Goal: Communication & Community: Connect with others

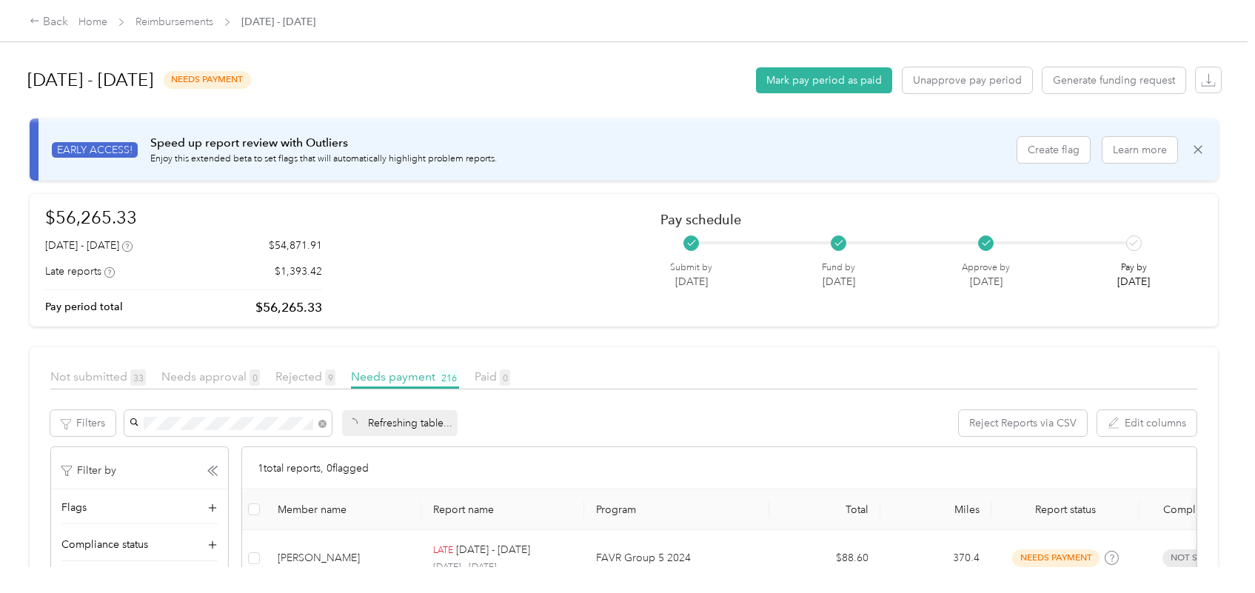
scroll to position [93, 0]
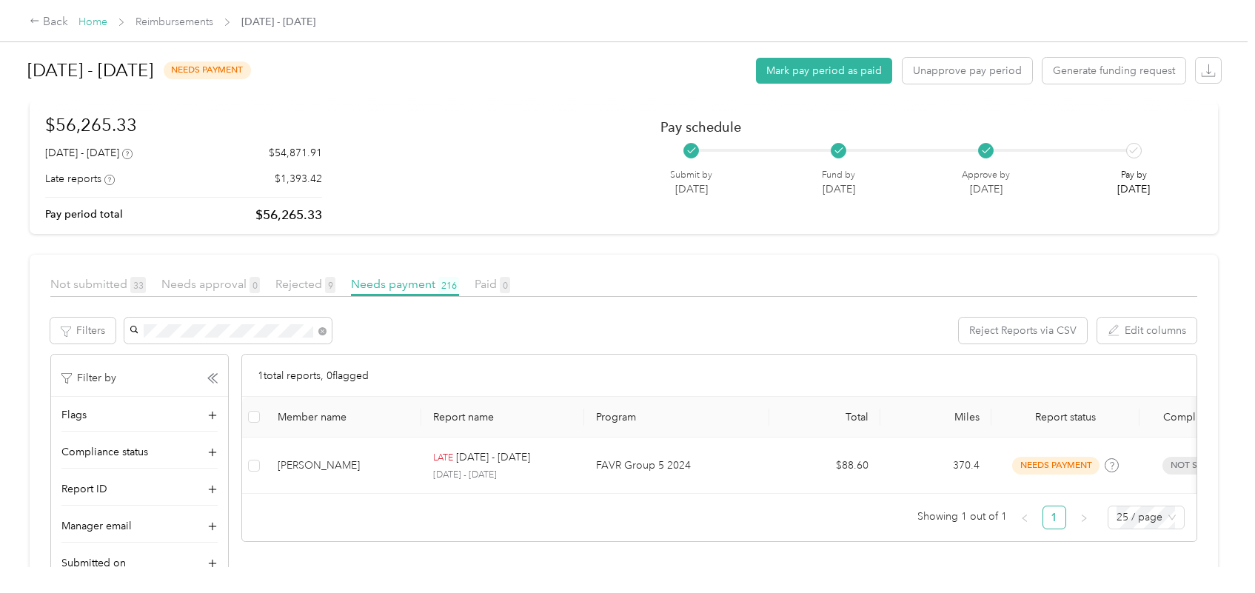
click at [89, 24] on link "Home" at bounding box center [92, 22] width 29 height 13
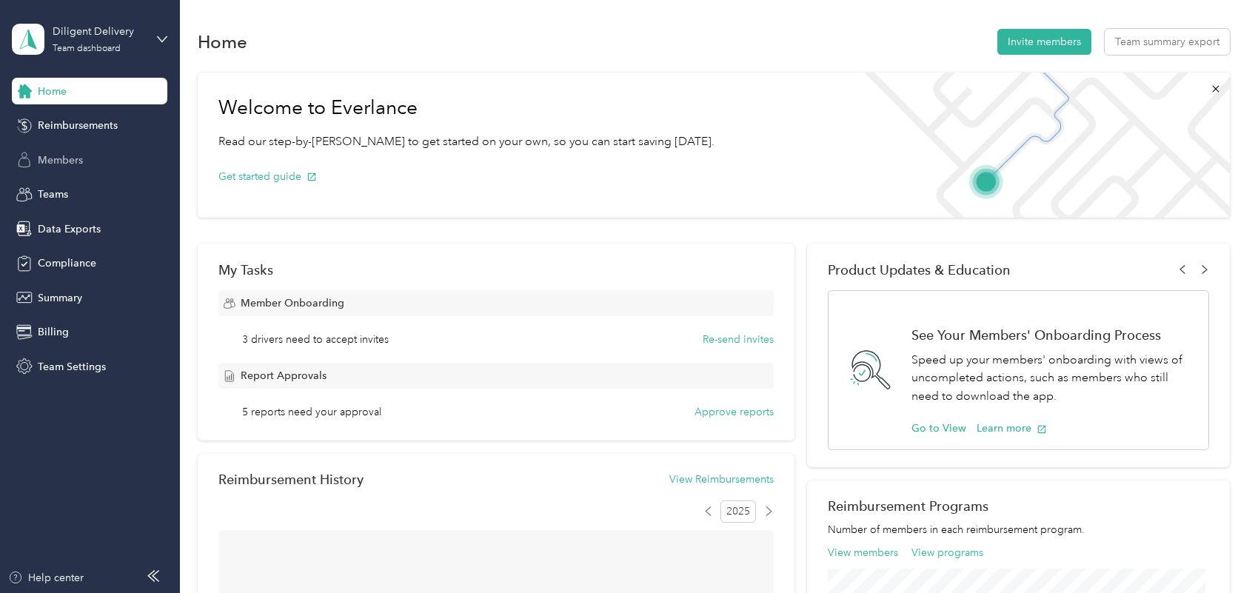
click at [81, 163] on span "Members" at bounding box center [60, 161] width 45 height 16
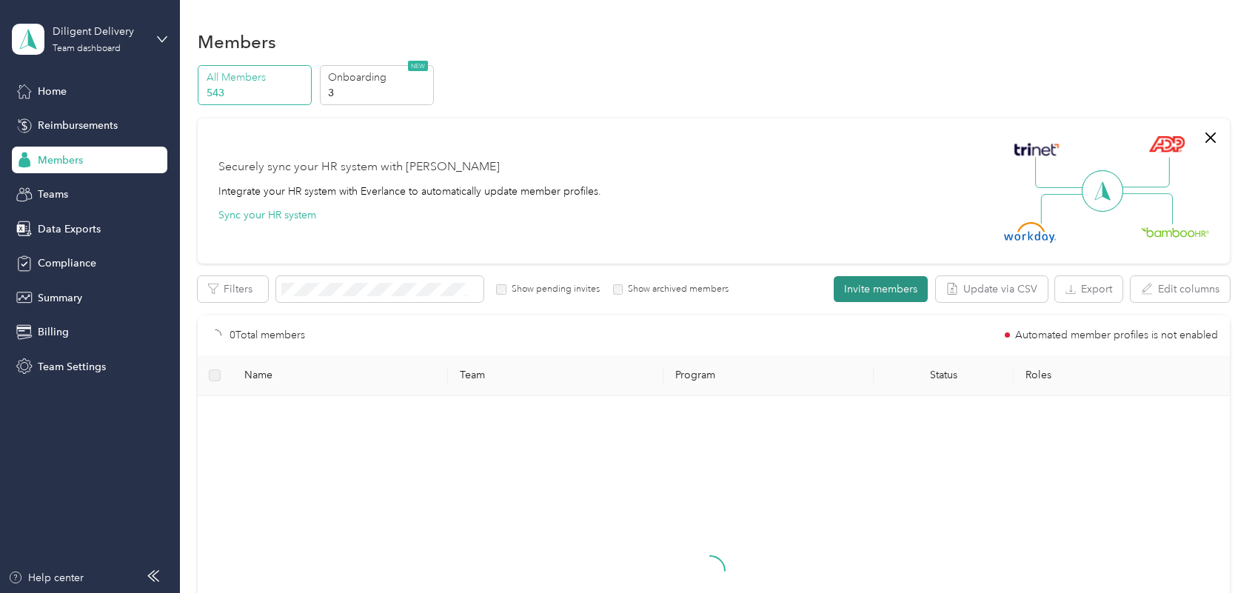
click at [894, 293] on button "Invite members" at bounding box center [881, 289] width 94 height 26
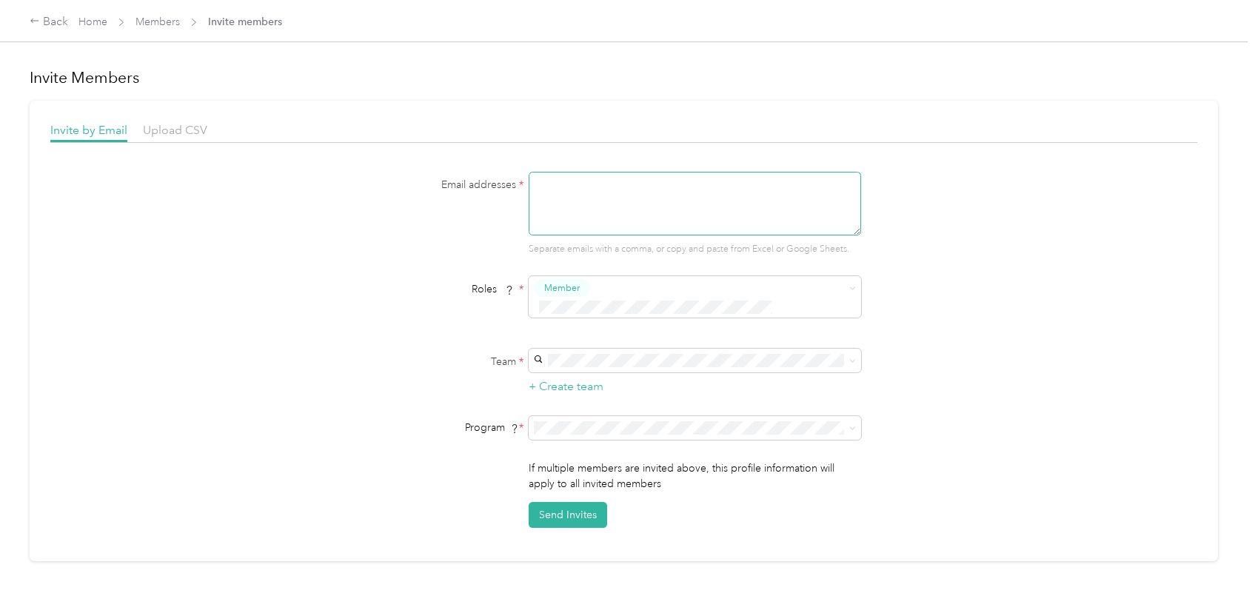
paste textarea "[PERSON_NAME][EMAIL_ADDRESS][DOMAIN_NAME]"
type textarea "[PERSON_NAME][EMAIL_ADDRESS][DOMAIN_NAME]"
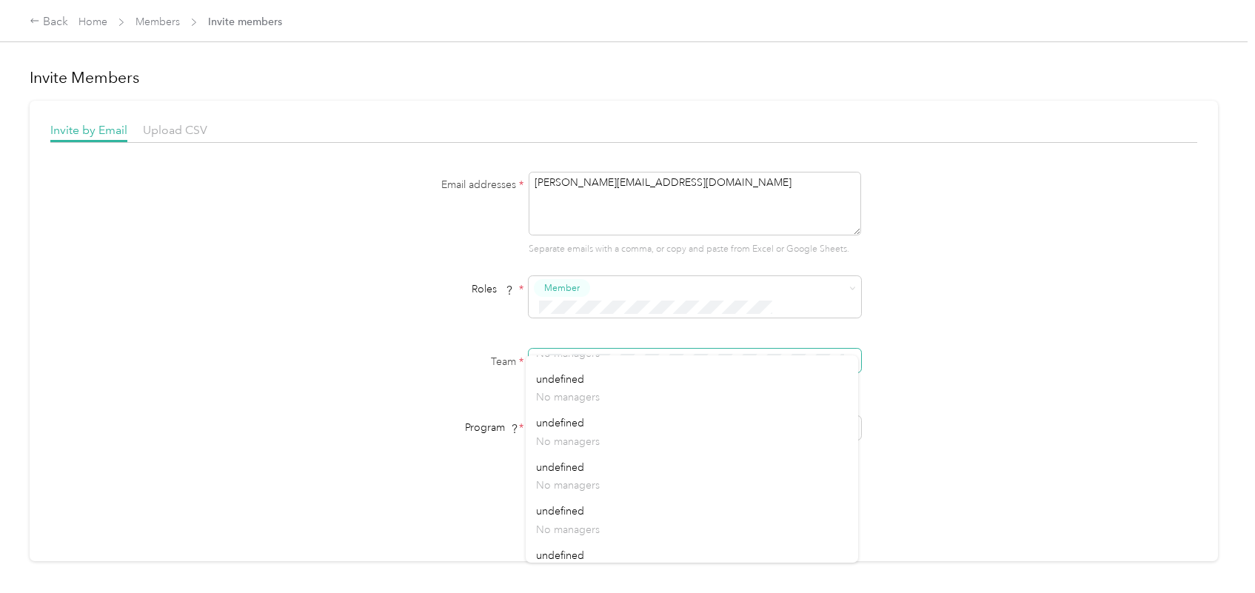
scroll to position [1573, 0]
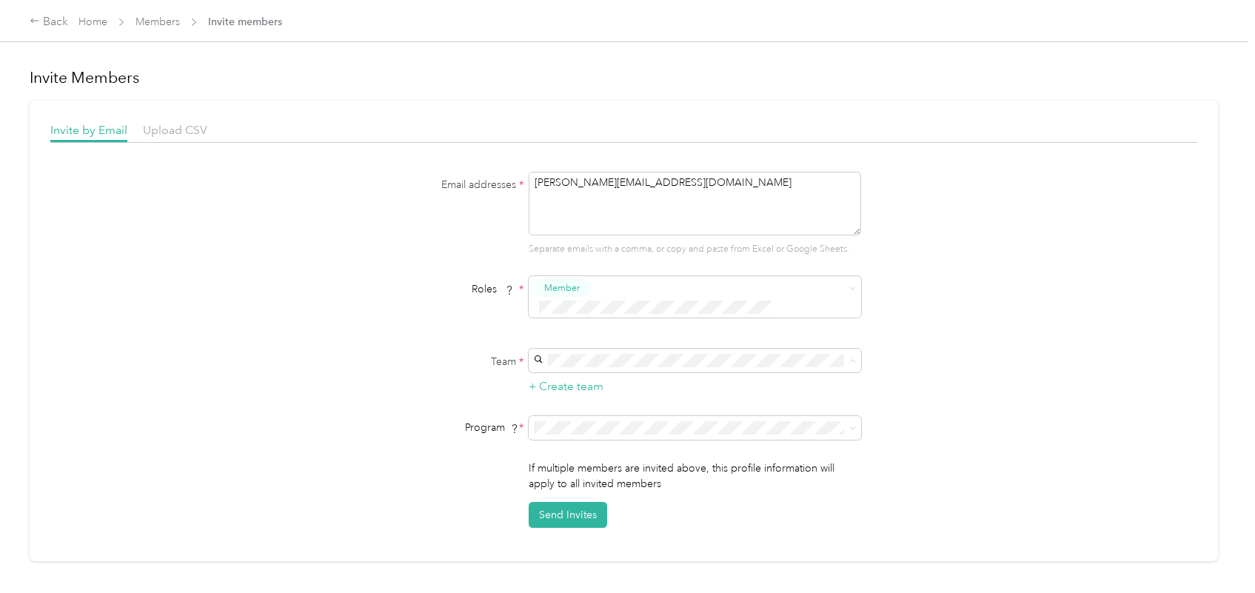
click at [996, 452] on div "Email addresses * [PERSON_NAME][EMAIL_ADDRESS][DOMAIN_NAME] Separate emails wit…" at bounding box center [623, 350] width 1147 height 356
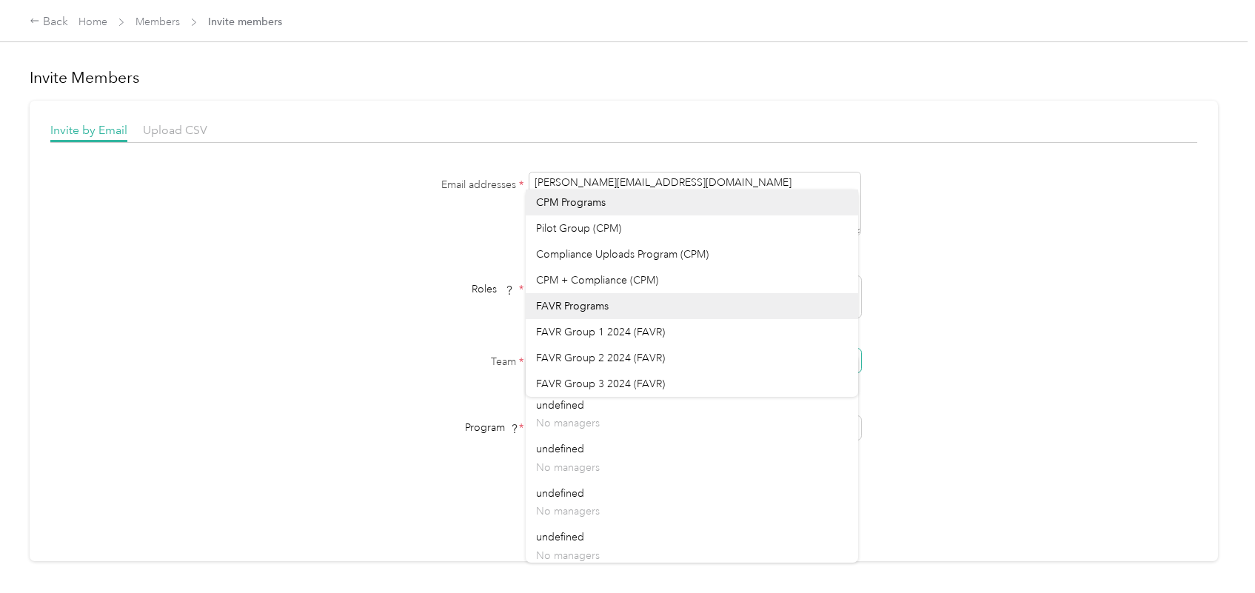
scroll to position [1994, 0]
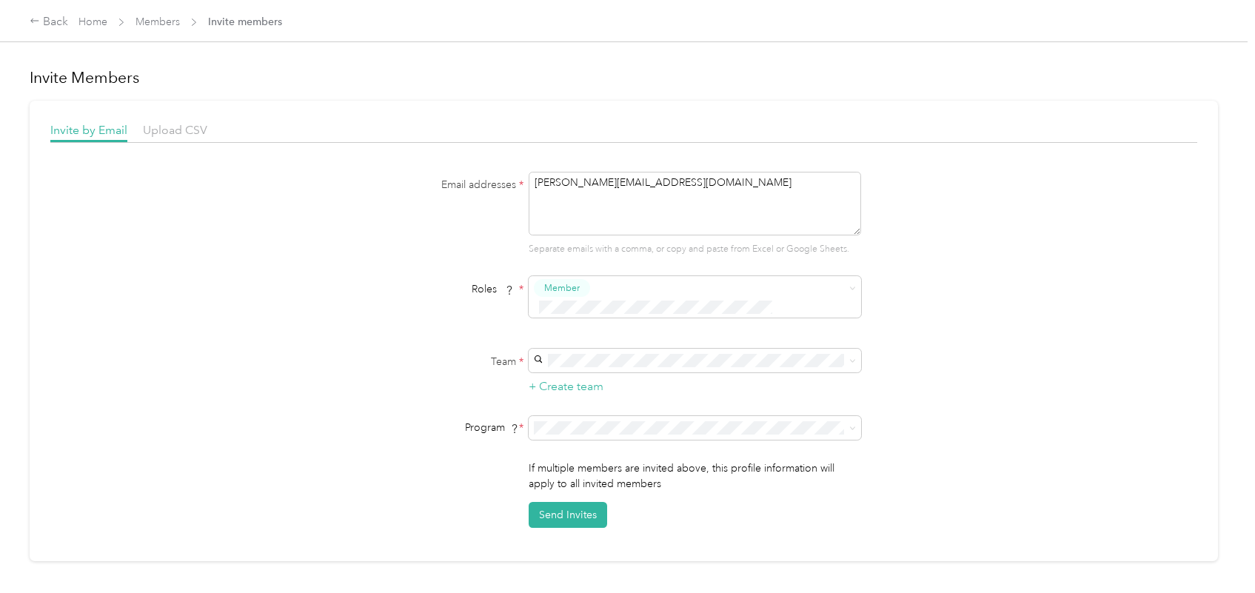
click at [1042, 403] on div "Email addresses * [PERSON_NAME][EMAIL_ADDRESS][DOMAIN_NAME] Separate emails wit…" at bounding box center [623, 350] width 1147 height 356
click at [572, 230] on div "Pilot Group (CPM)" at bounding box center [692, 229] width 312 height 16
click at [612, 430] on p "No managers" at bounding box center [692, 431] width 312 height 16
click at [589, 502] on button "Send Invites" at bounding box center [568, 515] width 78 height 26
click at [997, 383] on div "Email addresses * [PERSON_NAME][EMAIL_ADDRESS][DOMAIN_NAME] Separate emails wit…" at bounding box center [623, 350] width 1147 height 356
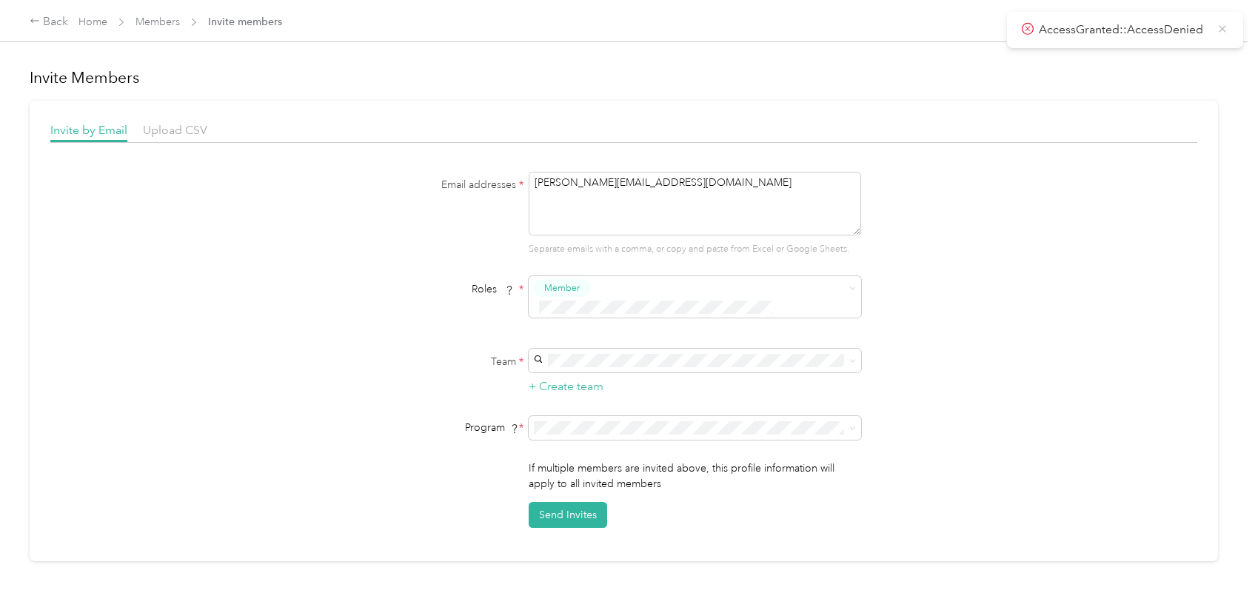
click at [1226, 27] on icon at bounding box center [1222, 28] width 12 height 13
click at [845, 355] on span at bounding box center [850, 360] width 12 height 10
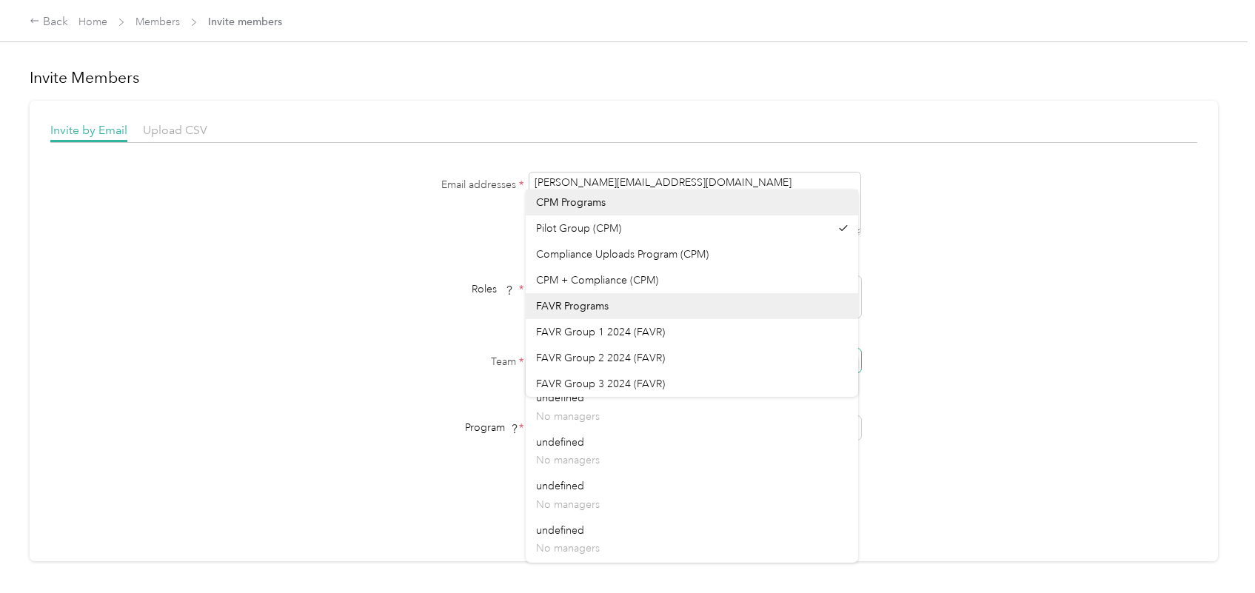
scroll to position [434, 0]
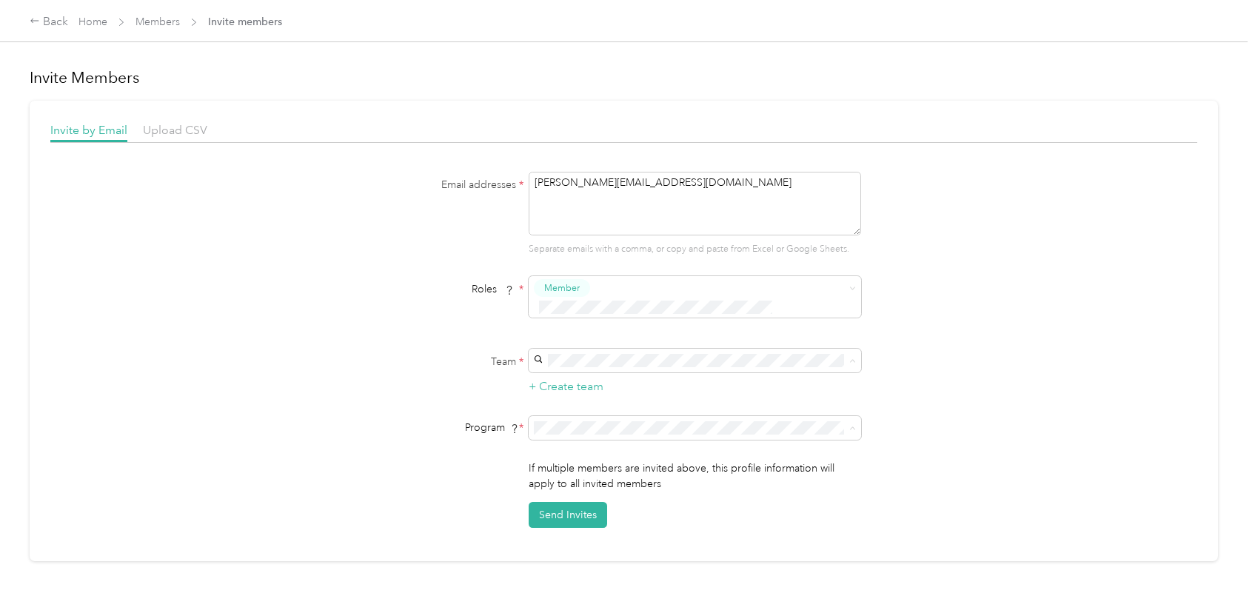
click at [968, 409] on div "Email addresses * [PERSON_NAME][EMAIL_ADDRESS][DOMAIN_NAME] Separate emails wit…" at bounding box center [623, 350] width 1147 height 356
click at [746, 349] on span at bounding box center [695, 361] width 332 height 24
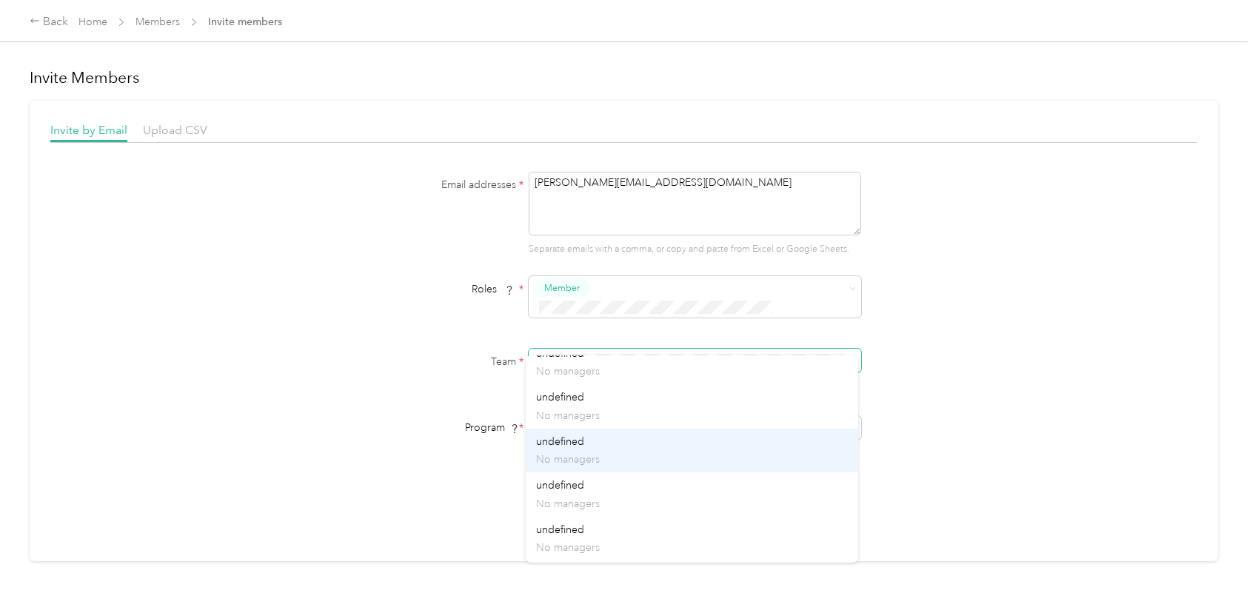
scroll to position [0, 0]
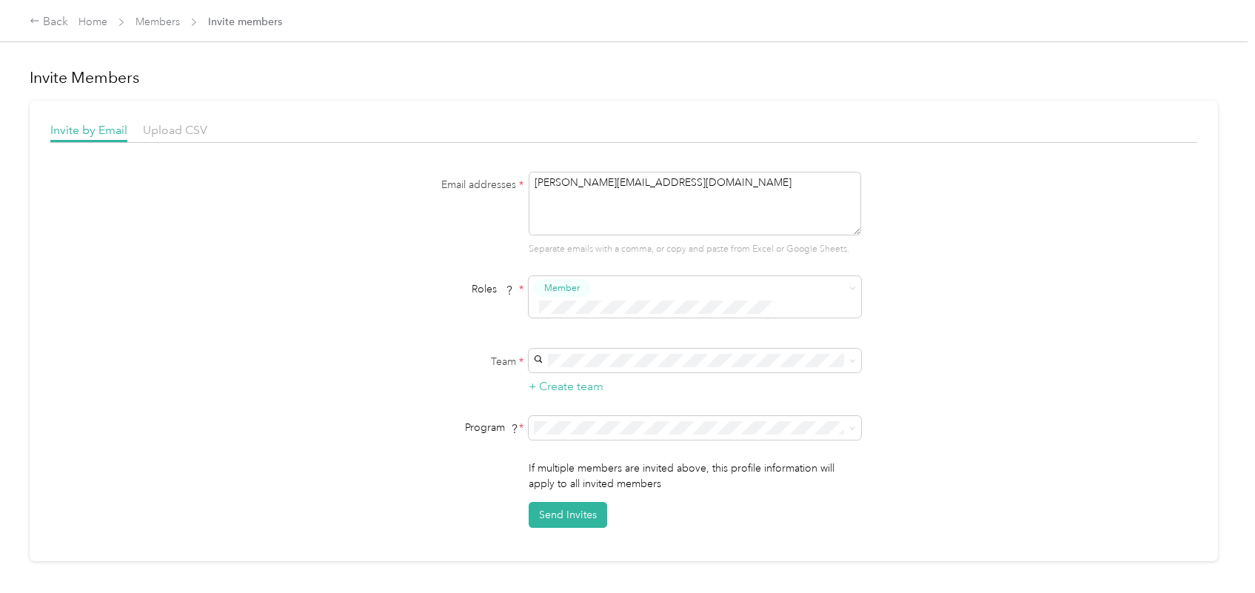
click at [680, 378] on p "No managers" at bounding box center [692, 383] width 312 height 16
click at [576, 502] on button "Send Invites" at bounding box center [568, 515] width 78 height 26
drag, startPoint x: 1222, startPoint y: 31, endPoint x: 1190, endPoint y: 47, distance: 35.4
click at [1220, 31] on icon at bounding box center [1222, 28] width 12 height 13
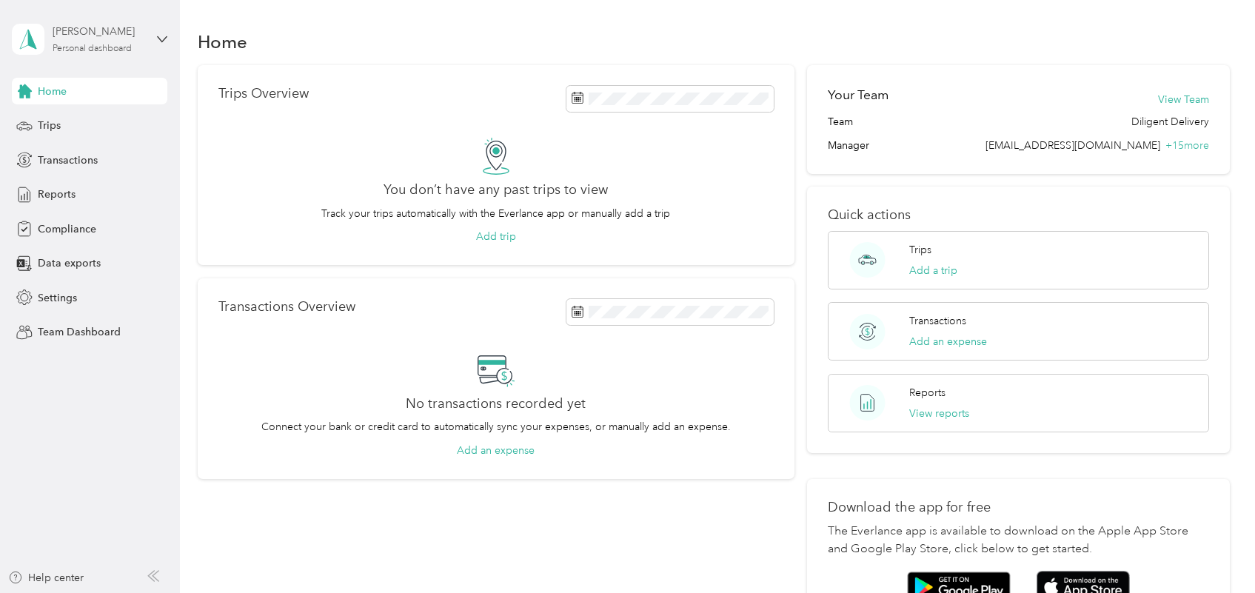
click at [85, 41] on div "[PERSON_NAME] Personal dashboard" at bounding box center [99, 39] width 93 height 30
click at [101, 124] on div "Team dashboard" at bounding box center [167, 122] width 291 height 26
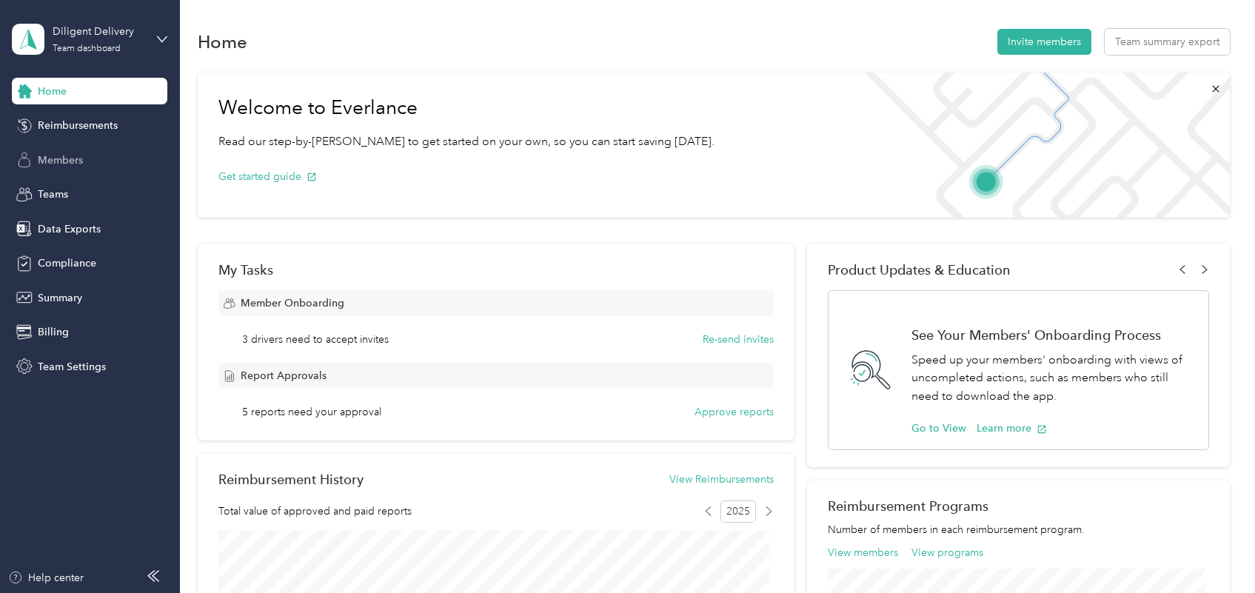
click at [87, 161] on div "Members" at bounding box center [89, 160] width 155 height 27
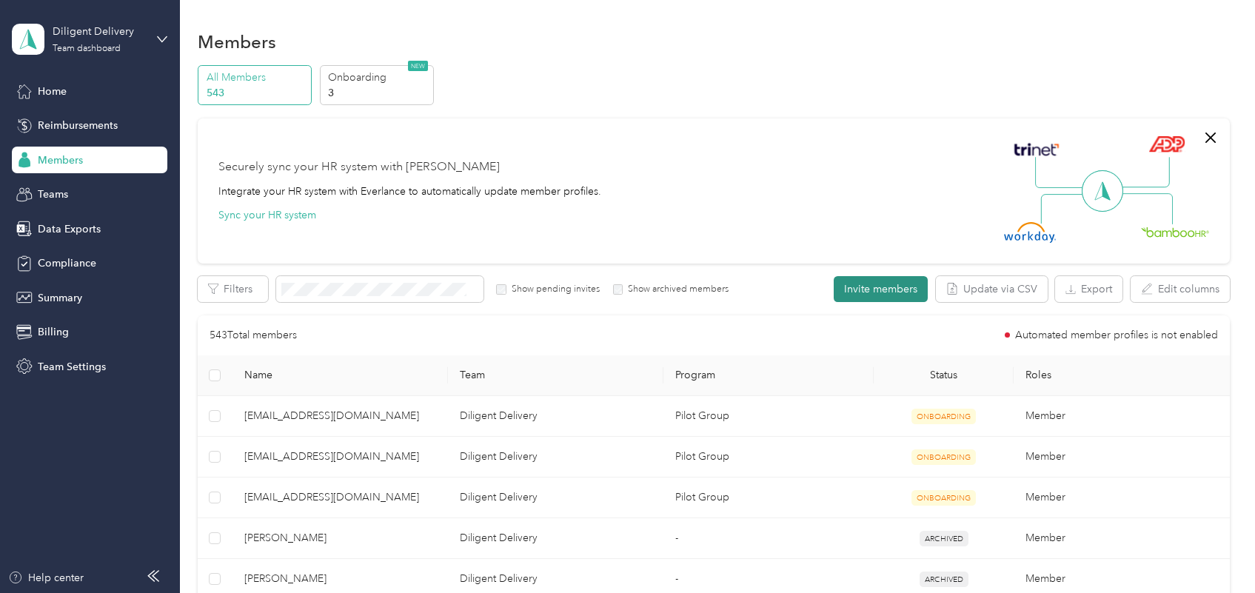
click at [839, 283] on button "Invite members" at bounding box center [881, 289] width 94 height 26
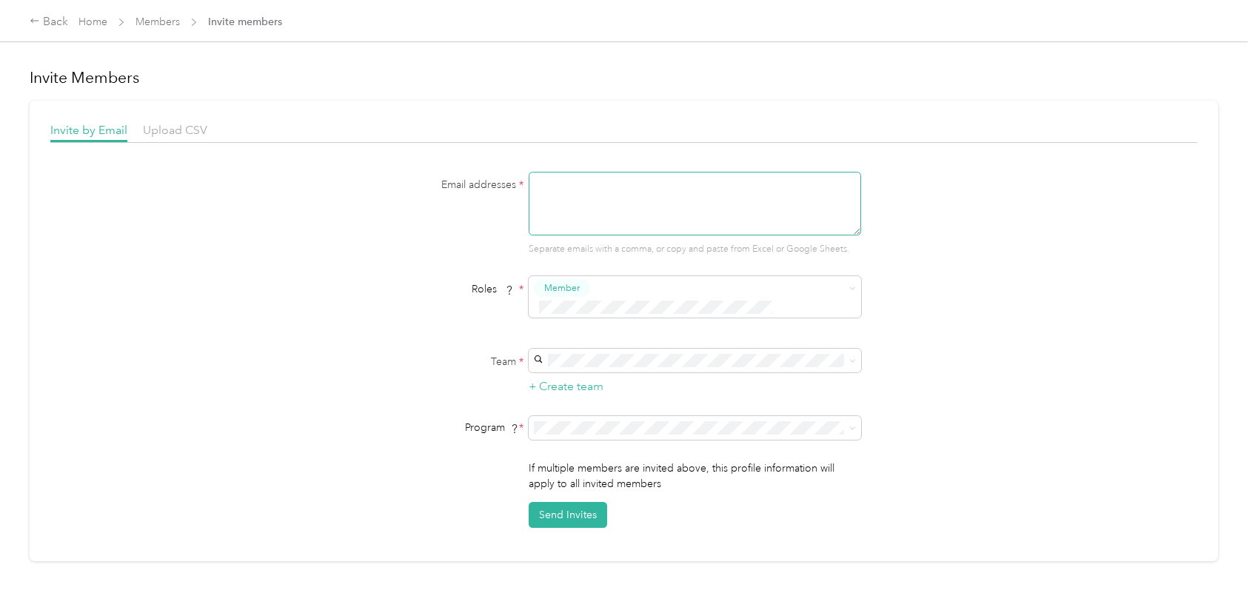
paste textarea "[PERSON_NAME][EMAIL_ADDRESS][DOMAIN_NAME]"
type textarea "[PERSON_NAME][EMAIL_ADDRESS][DOMAIN_NAME]"
click at [589, 417] on div "Diligent Delivery Omar Melendrez +14 more" at bounding box center [692, 421] width 312 height 34
click at [587, 416] on span at bounding box center [695, 428] width 332 height 24
click at [581, 222] on span "Pilot Group (CPM)" at bounding box center [578, 228] width 85 height 13
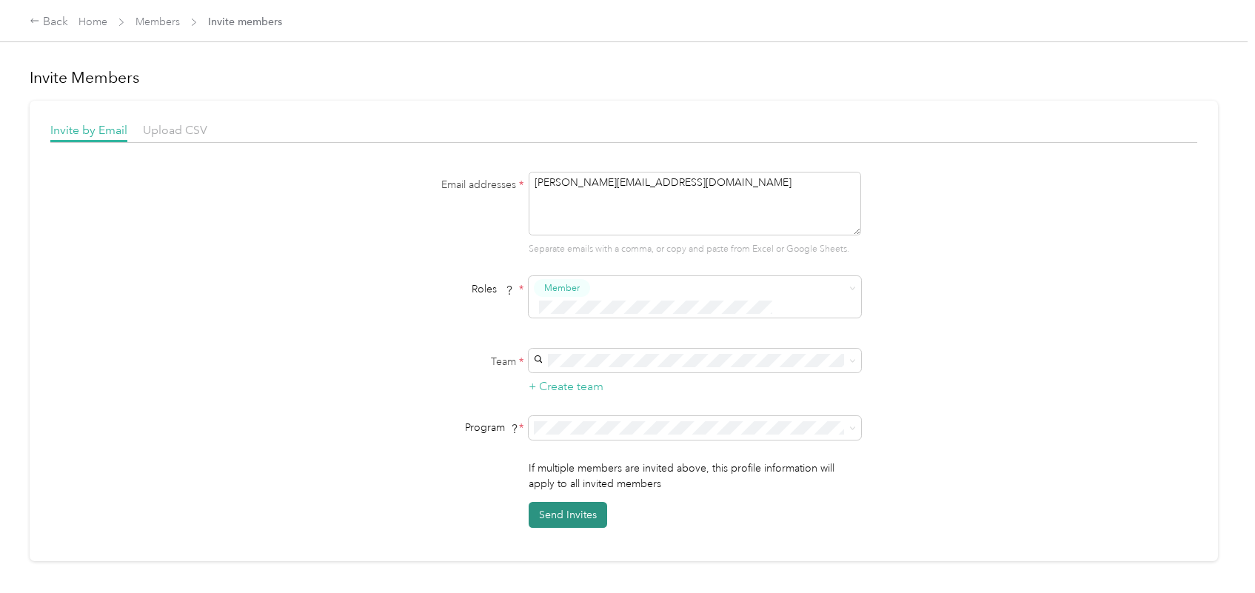
click at [586, 502] on button "Send Invites" at bounding box center [568, 515] width 78 height 26
